Goal: Transaction & Acquisition: Purchase product/service

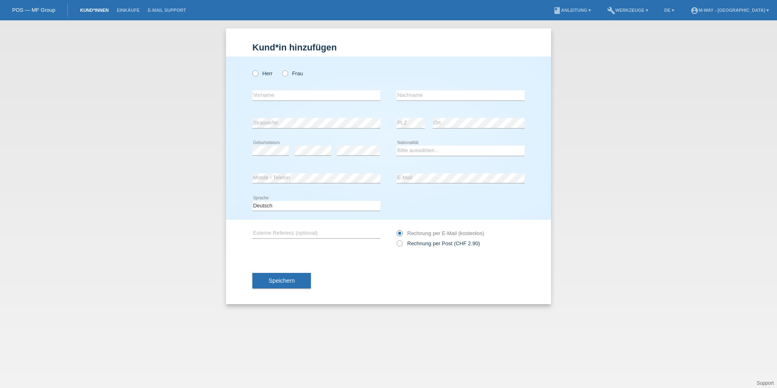
click at [87, 11] on link "Kund*innen" at bounding box center [94, 10] width 37 height 5
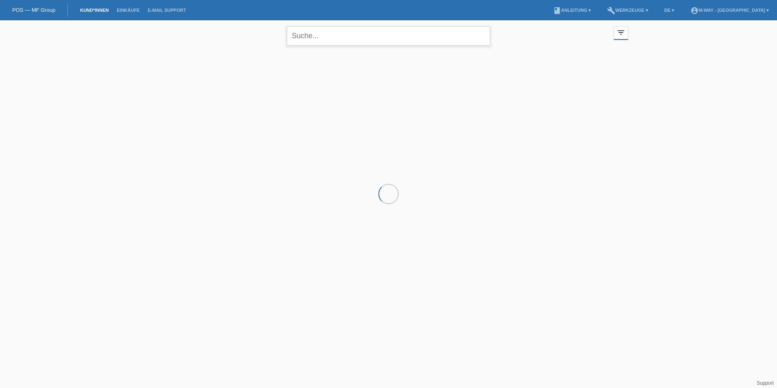
click at [325, 35] on input "text" at bounding box center [388, 35] width 203 height 19
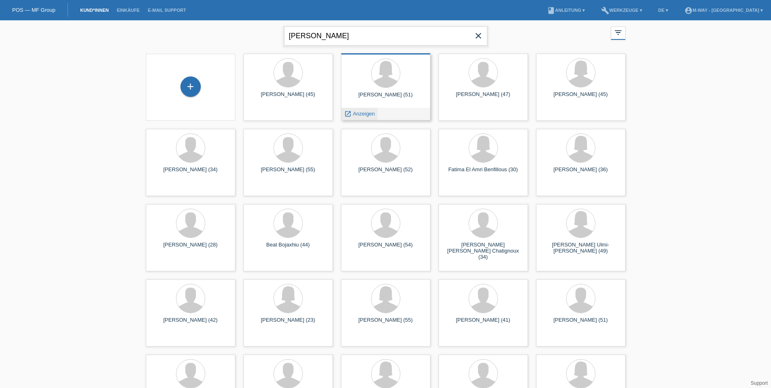
type input "claudia könig"
click at [369, 111] on span "Anzeigen" at bounding box center [364, 114] width 22 height 6
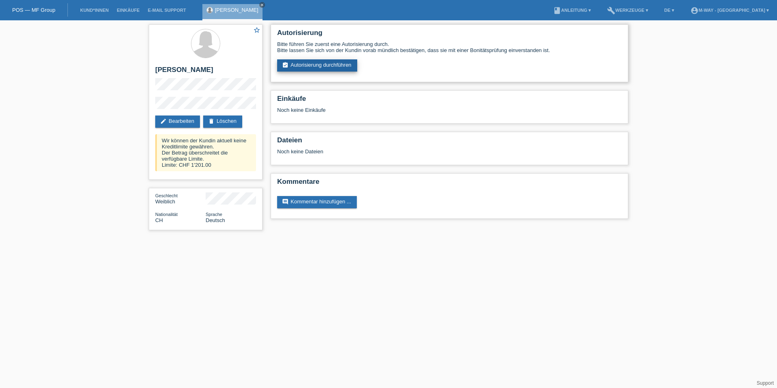
click at [297, 62] on link "assignment_turned_in Autorisierung durchführen" at bounding box center [317, 65] width 80 height 12
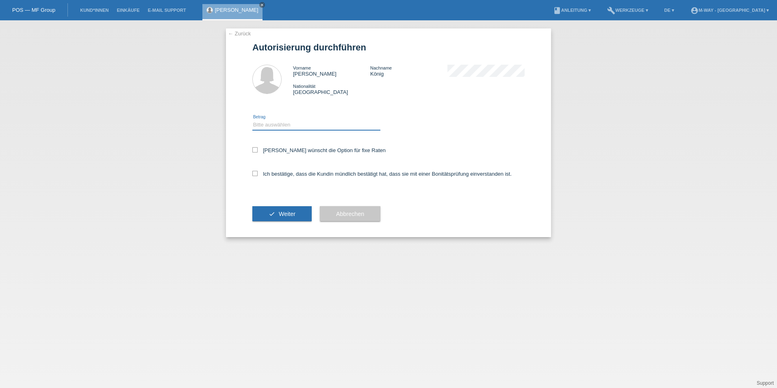
click at [279, 124] on select "Bitte auswählen CHF 1.00 - CHF 499.00 CHF 500.00 - CHF 1'999.00 CHF 2'000.00 - …" at bounding box center [316, 125] width 128 height 10
click at [345, 214] on span "Abbrechen" at bounding box center [350, 214] width 28 height 7
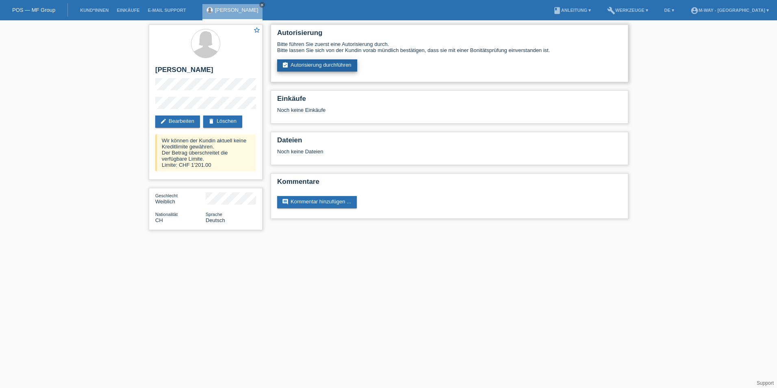
click at [313, 63] on link "assignment_turned_in Autorisierung durchführen" at bounding box center [317, 65] width 80 height 12
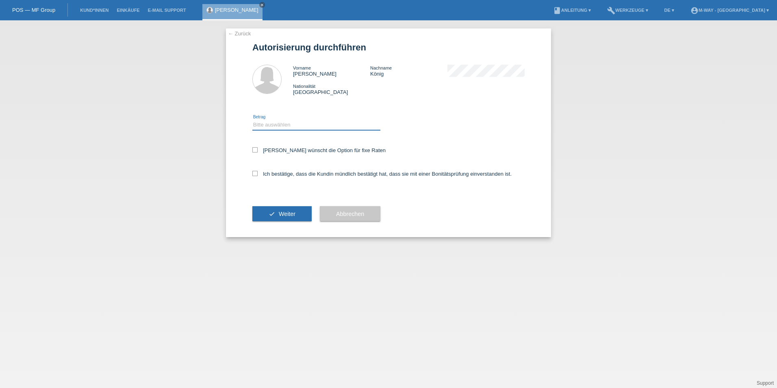
click at [279, 126] on select "Bitte auswählen CHF 1.00 - CHF 499.00 CHF 500.00 - CHF 1'999.00 CHF 2'000.00 - …" at bounding box center [316, 125] width 128 height 10
select select "3"
click at [252, 120] on select "Bitte auswählen CHF 1.00 - CHF 499.00 CHF 500.00 - CHF 1'999.00 CHF 2'000.00 - …" at bounding box center [316, 125] width 128 height 10
click at [255, 149] on icon at bounding box center [254, 149] width 5 height 5
click at [255, 149] on input "Kundin wünscht die Option für fixe Raten" at bounding box center [254, 149] width 5 height 5
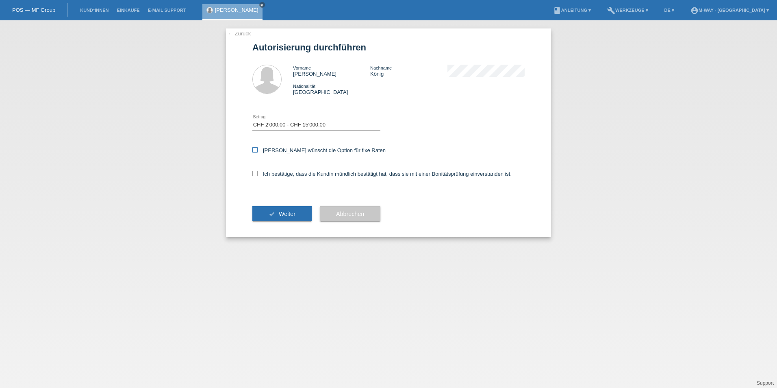
checkbox input "true"
click at [254, 173] on icon at bounding box center [254, 173] width 5 height 5
click at [254, 173] on input "Ich bestätige, dass die Kundin mündlich bestätigt hat, dass sie mit einer Bonit…" at bounding box center [254, 173] width 5 height 5
checkbox input "true"
click at [276, 216] on button "check Weiter" at bounding box center [281, 213] width 59 height 15
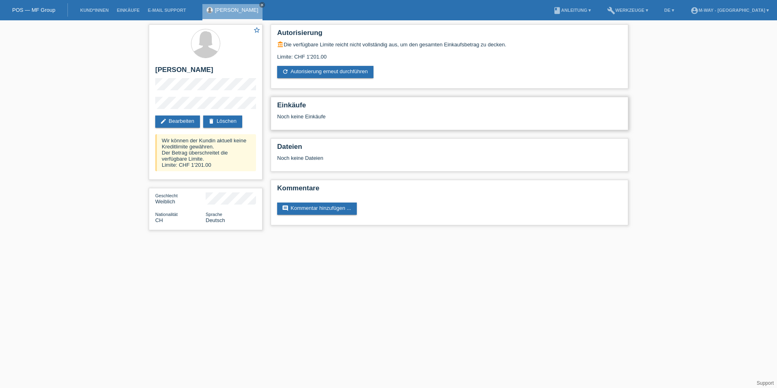
drag, startPoint x: 297, startPoint y: 97, endPoint x: 295, endPoint y: 112, distance: 14.8
click at [297, 99] on div "Einkäufe Noch keine Einkäufe" at bounding box center [450, 113] width 358 height 33
click at [295, 112] on h2 "Einkäufe" at bounding box center [449, 107] width 345 height 12
click at [291, 145] on h2 "Dateien" at bounding box center [449, 149] width 345 height 12
click at [301, 110] on h2 "Einkäufe" at bounding box center [449, 107] width 345 height 12
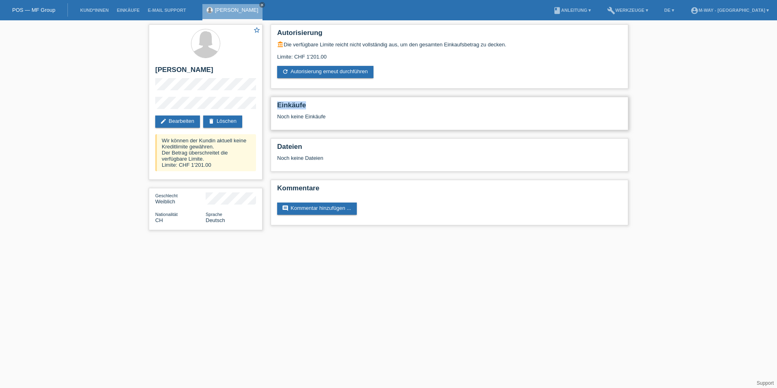
click at [302, 110] on h2 "Einkäufe" at bounding box center [449, 107] width 345 height 12
drag, startPoint x: 302, startPoint y: 110, endPoint x: 420, endPoint y: 72, distance: 124.7
click at [420, 72] on div "account_balance Die verfügbare Limite reicht nicht vollständig aus, um den gesa…" at bounding box center [449, 59] width 345 height 37
click at [293, 209] on link "comment Kommentar hinzufügen ..." at bounding box center [317, 208] width 80 height 12
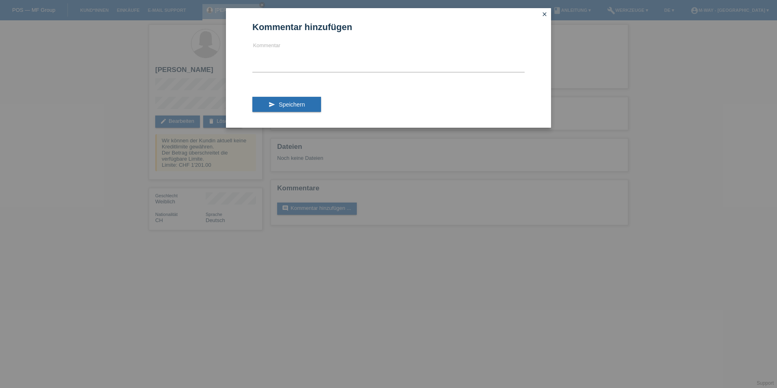
drag, startPoint x: 421, startPoint y: 31, endPoint x: 463, endPoint y: 39, distance: 42.3
drag, startPoint x: 463, startPoint y: 39, endPoint x: 545, endPoint y: 13, distance: 86.0
click at [545, 13] on icon "close" at bounding box center [544, 14] width 7 height 7
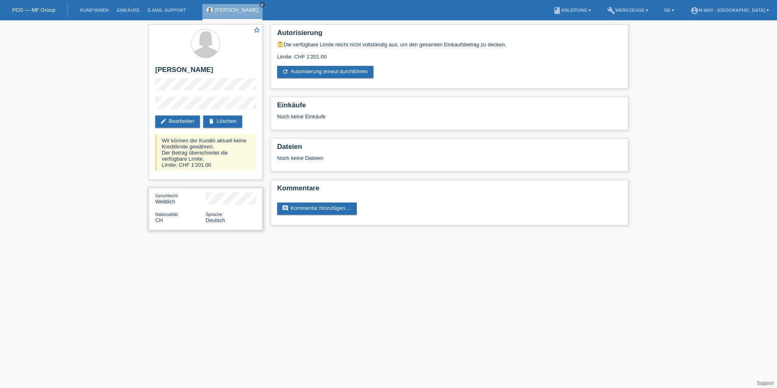
click at [198, 210] on div "Geschlecht Weiblich Nationalität CH Sprache Deutsch" at bounding box center [206, 209] width 114 height 42
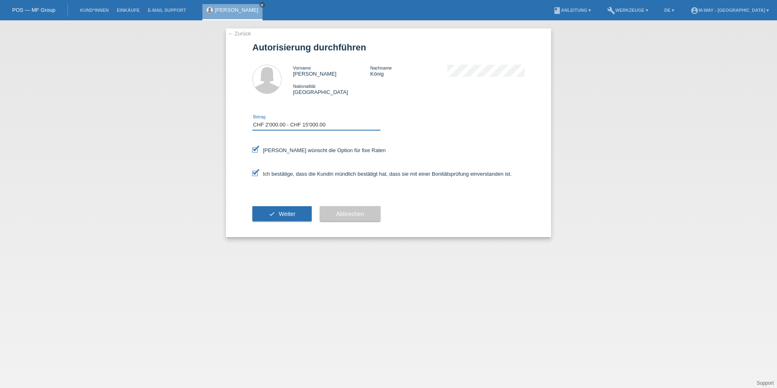
click at [284, 122] on select "Bitte auswählen CHF 1.00 - CHF 499.00 CHF 500.00 - CHF 1'999.00 CHF 2'000.00 - …" at bounding box center [316, 125] width 128 height 10
click at [252, 120] on select "Bitte auswählen CHF 1.00 - CHF 499.00 CHF 500.00 - CHF 1'999.00 CHF 2'000.00 - …" at bounding box center [316, 125] width 128 height 10
drag, startPoint x: 278, startPoint y: 124, endPoint x: 277, endPoint y: 130, distance: 6.1
click at [278, 124] on select "Bitte auswählen CHF 1.00 - CHF 499.00 CHF 500.00 - CHF 1'999.00 CHF 2'000.00 - …" at bounding box center [316, 125] width 128 height 10
select select "2"
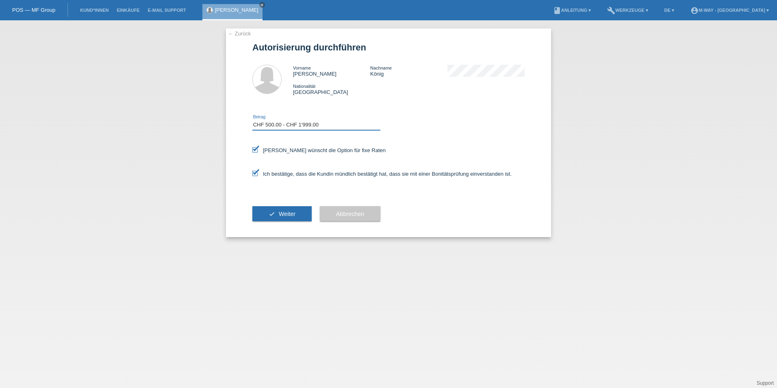
click at [252, 120] on select "Bitte auswählen CHF 1.00 - CHF 499.00 CHF 500.00 - CHF 1'999.00 CHF 2'000.00 - …" at bounding box center [316, 125] width 128 height 10
click at [275, 211] on icon "check" at bounding box center [272, 214] width 7 height 7
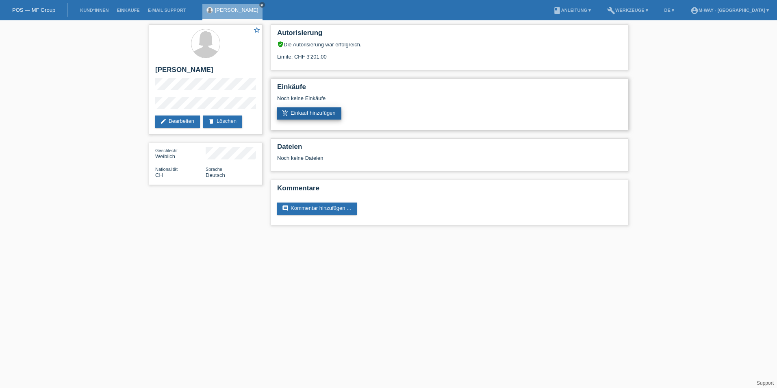
click at [302, 115] on link "add_shopping_cart Einkauf hinzufügen" at bounding box center [309, 113] width 64 height 12
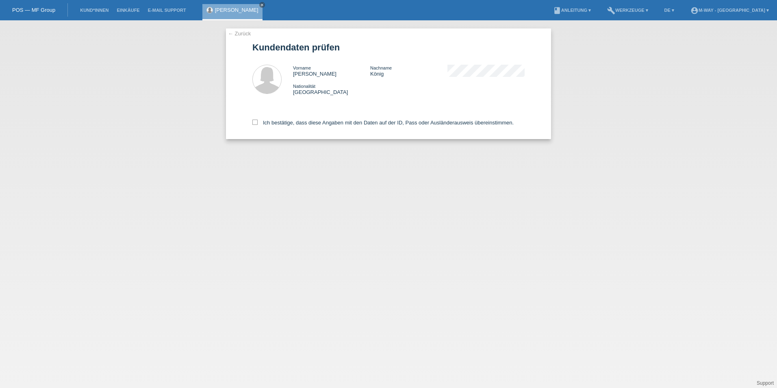
click at [242, 34] on link "← Zurück" at bounding box center [239, 33] width 23 height 6
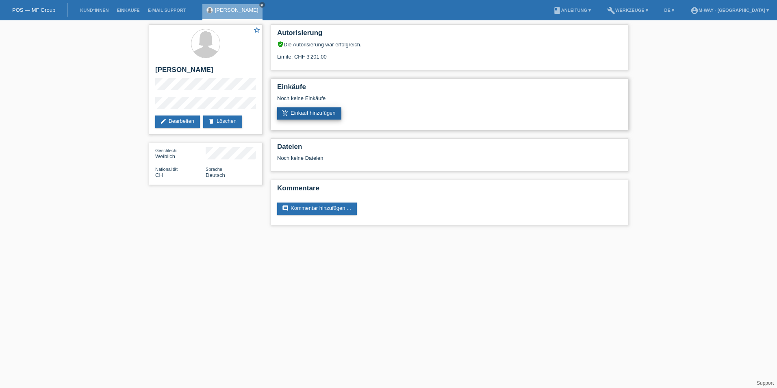
click at [300, 115] on link "add_shopping_cart Einkauf hinzufügen" at bounding box center [309, 113] width 64 height 12
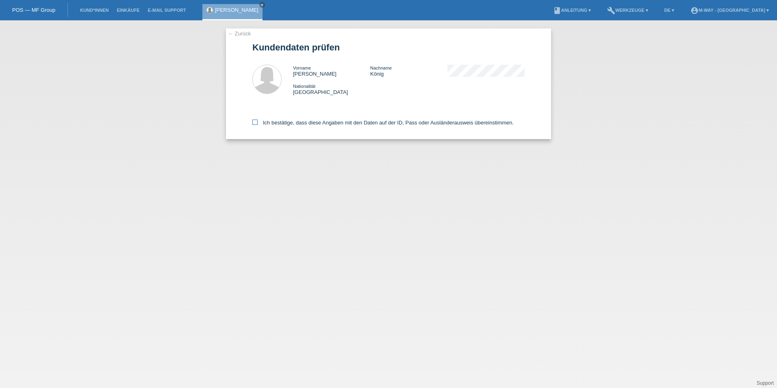
click at [253, 121] on icon at bounding box center [254, 121] width 5 height 5
click at [253, 121] on input "Ich bestätige, dass diese Angaben mit den Daten auf der ID, Pass oder Ausländer…" at bounding box center [254, 121] width 5 height 5
checkbox input "true"
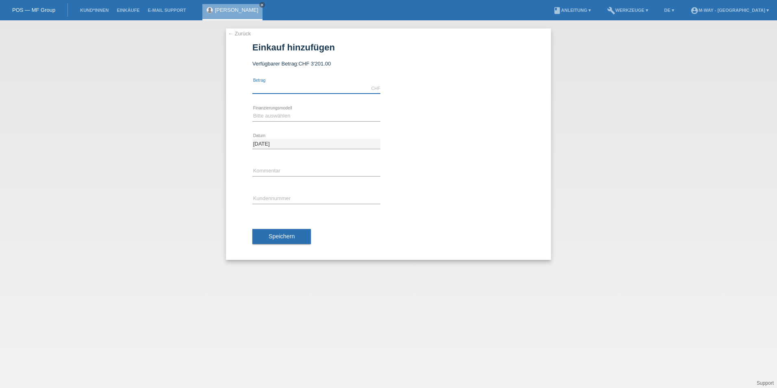
click at [269, 92] on input "text" at bounding box center [316, 88] width 128 height 10
click at [237, 31] on link "← Zurück" at bounding box center [239, 33] width 23 height 6
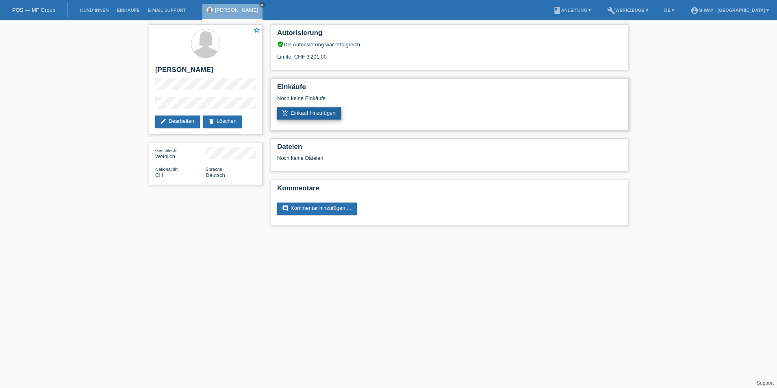
click at [302, 113] on link "add_shopping_cart Einkauf hinzufügen" at bounding box center [309, 113] width 64 height 12
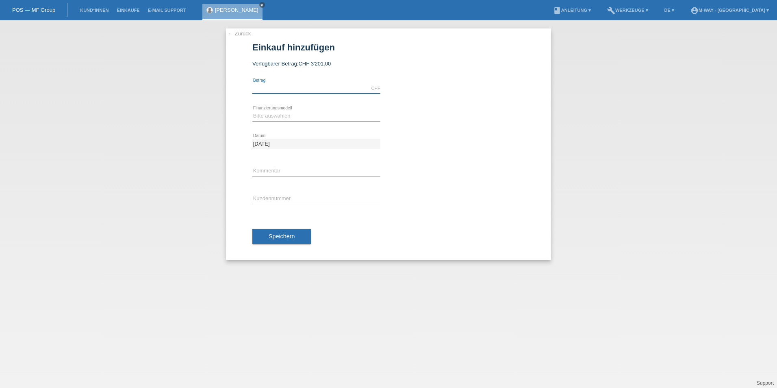
drag, startPoint x: 265, startPoint y: 87, endPoint x: 269, endPoint y: 90, distance: 4.4
click at [265, 87] on input "text" at bounding box center [316, 88] width 128 height 10
type input "3201.00"
click at [284, 117] on select "Bitte auswählen Fixe Raten Kauf auf Rechnung mit Teilzahlungsoption" at bounding box center [316, 116] width 128 height 10
select select "77"
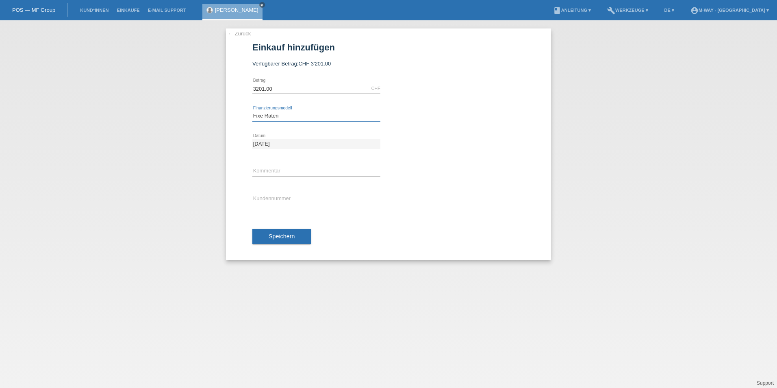
click at [252, 111] on select "Bitte auswählen Fixe Raten Kauf auf Rechnung mit Teilzahlungsoption" at bounding box center [316, 116] width 128 height 10
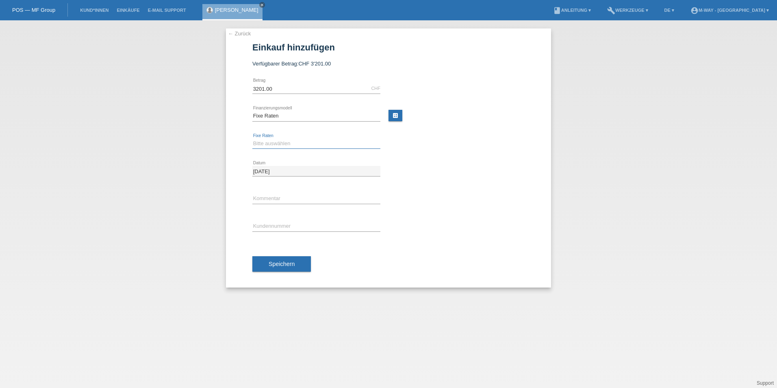
click at [266, 145] on select "Bitte auswählen 4 Raten 5 Raten 6 Raten 7 Raten 8 Raten 9 Raten 10 Raten 11 Rat…" at bounding box center [316, 144] width 128 height 10
click at [424, 195] on div "error Kommentar" at bounding box center [388, 199] width 272 height 28
